Goal: Navigation & Orientation: Find specific page/section

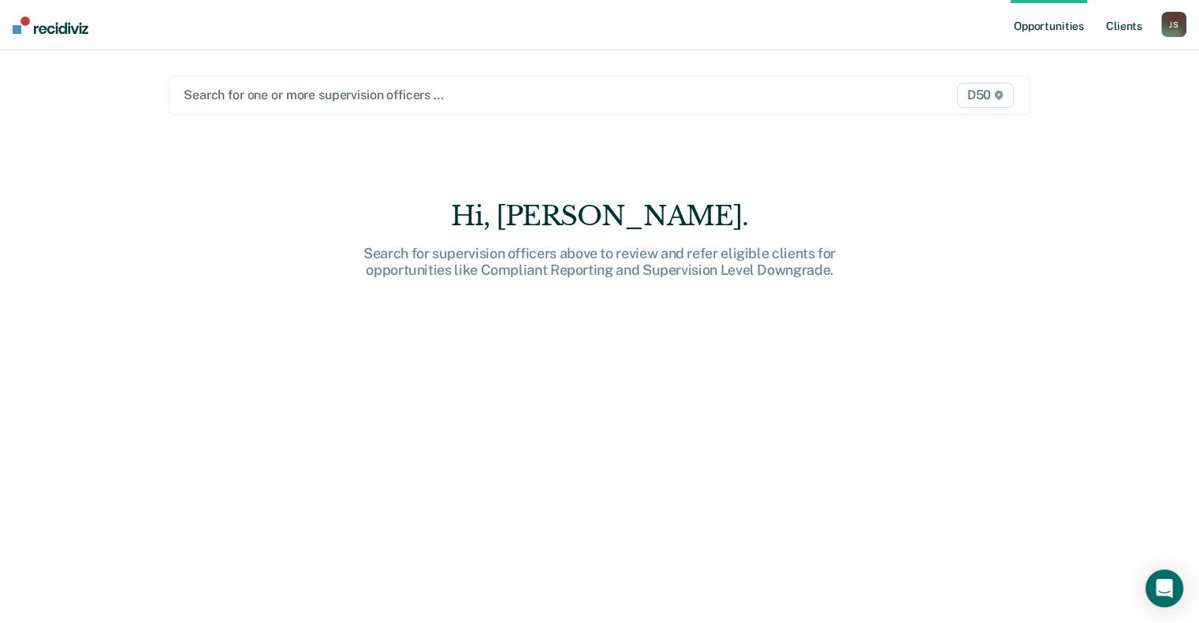
click at [1131, 23] on link "Client s" at bounding box center [1124, 25] width 43 height 50
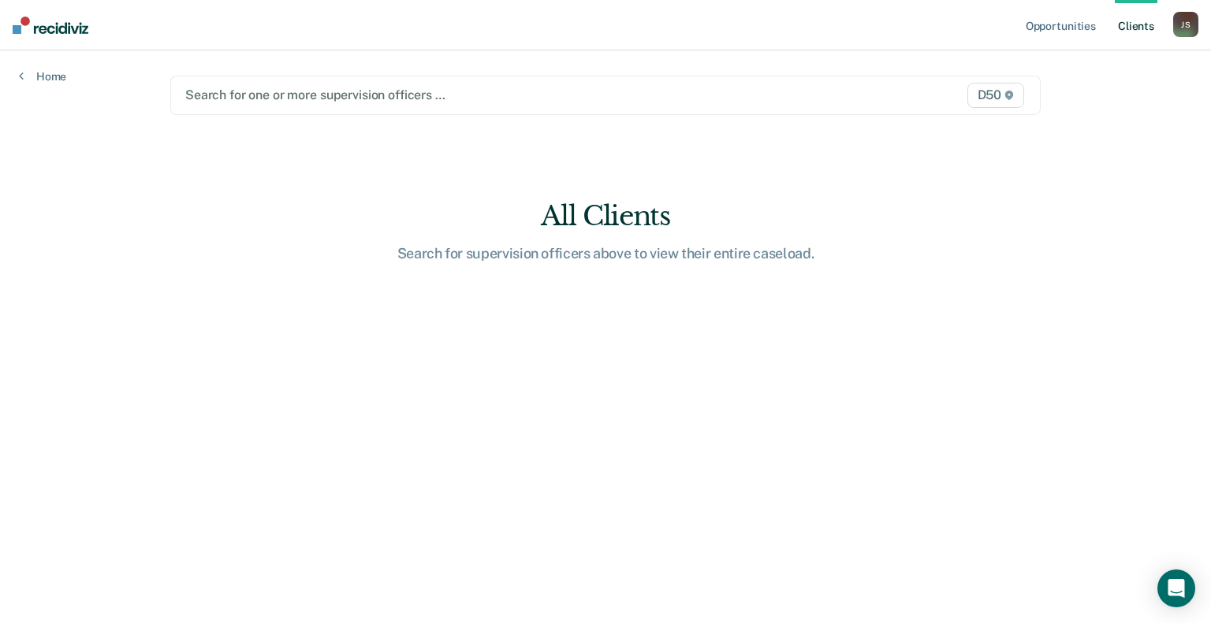
click at [1137, 26] on link "Client s" at bounding box center [1135, 25] width 43 height 50
click at [1186, 27] on div "J S" at bounding box center [1185, 24] width 25 height 25
click at [1143, 25] on link "Client s" at bounding box center [1135, 25] width 43 height 50
click at [1082, 27] on link "Opportunities" at bounding box center [1060, 25] width 76 height 50
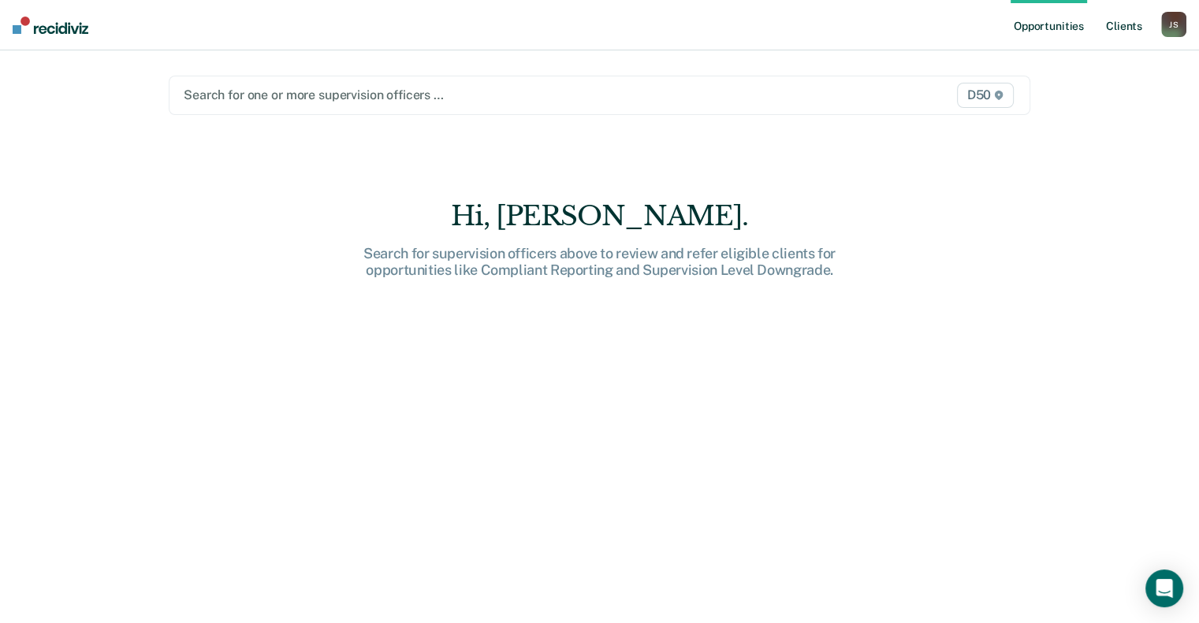
click at [1120, 23] on link "Client s" at bounding box center [1124, 25] width 43 height 50
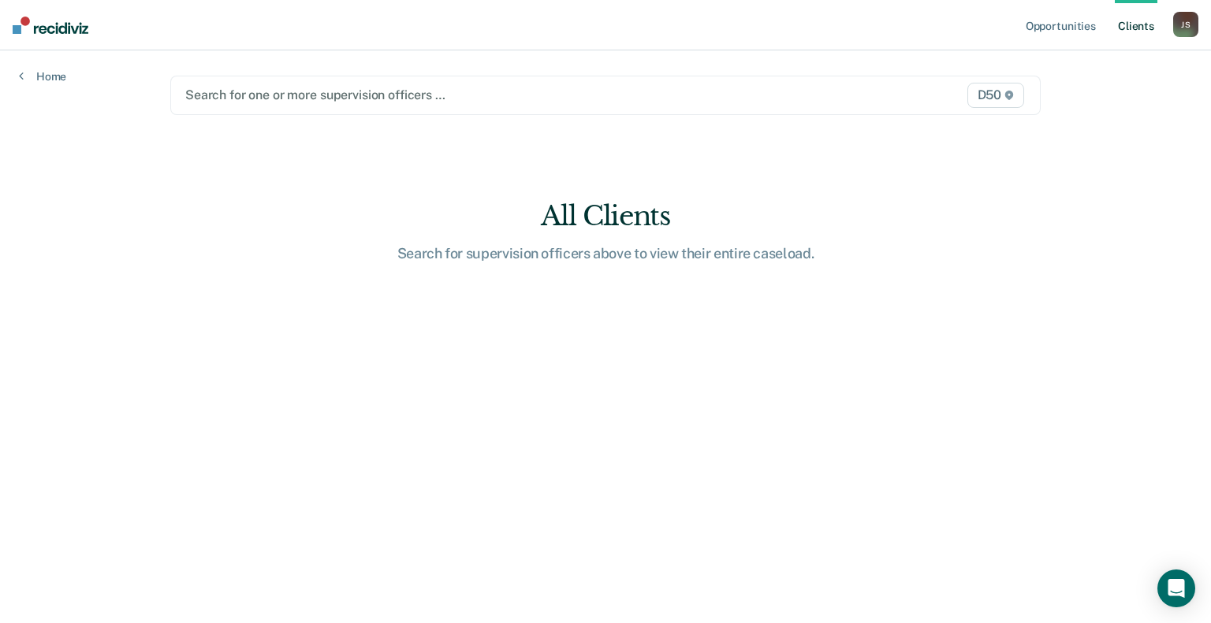
click at [1182, 20] on div "J S" at bounding box center [1185, 24] width 25 height 25
click at [1131, 180] on div "Opportunities Client s [PERSON_NAME] [PERSON_NAME] Profile How it works Log Out…" at bounding box center [605, 311] width 1211 height 623
click at [46, 80] on link "Home" at bounding box center [42, 76] width 47 height 14
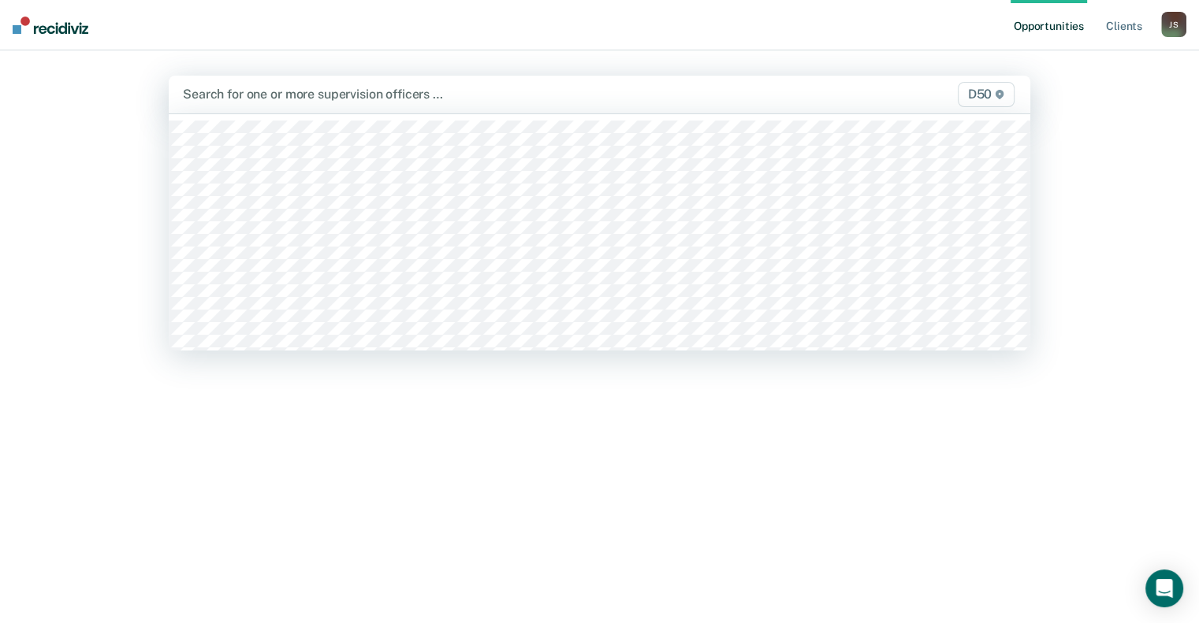
click at [334, 99] on div at bounding box center [474, 94] width 582 height 18
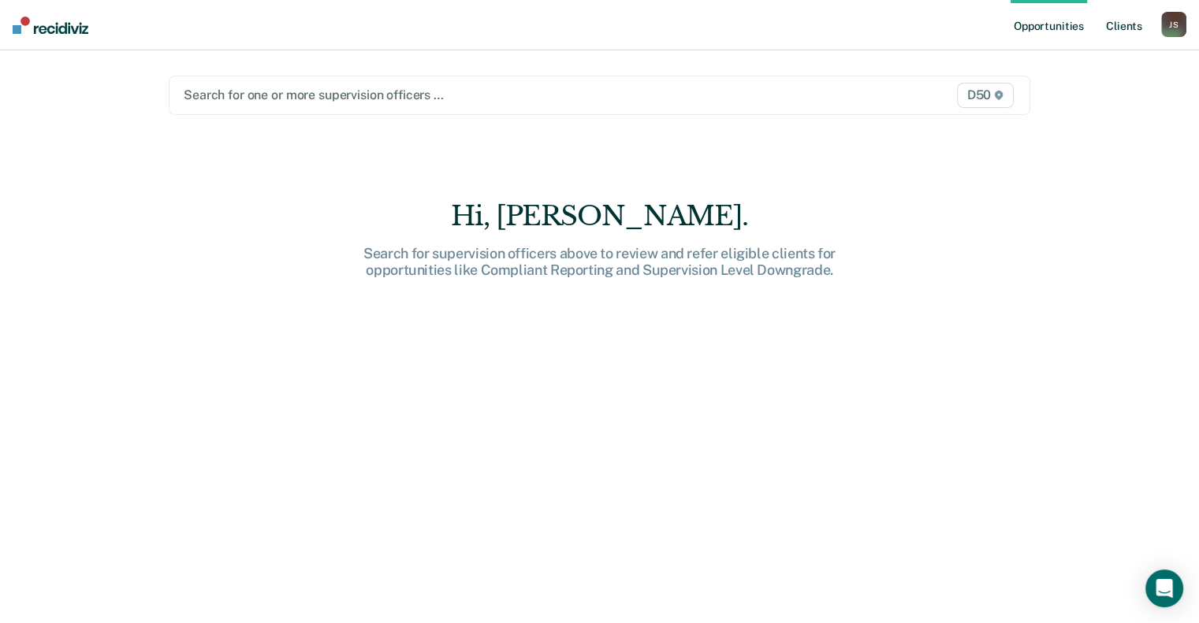
click at [1125, 27] on link "Client s" at bounding box center [1124, 25] width 43 height 50
